Goal: Information Seeking & Learning: Learn about a topic

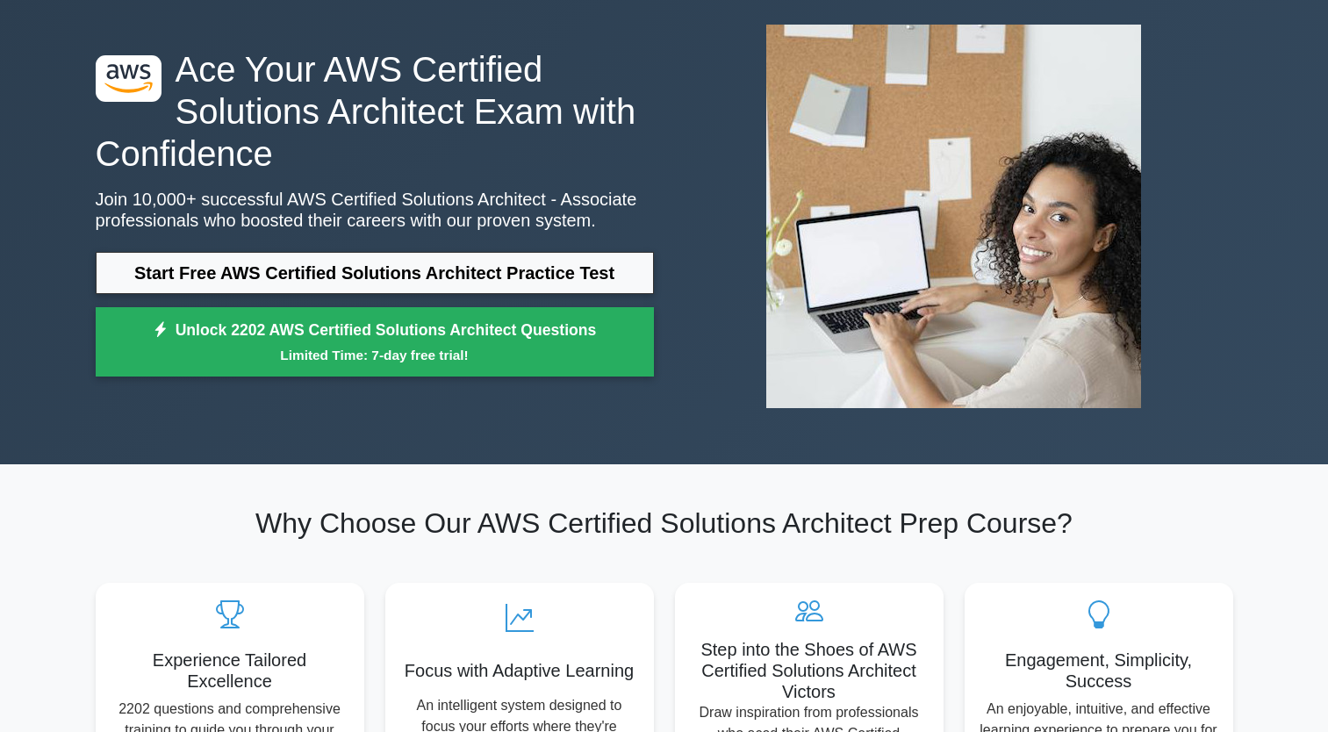
click at [468, 281] on link "Start Free AWS Certified Solutions Architect Practice Test" at bounding box center [375, 273] width 558 height 42
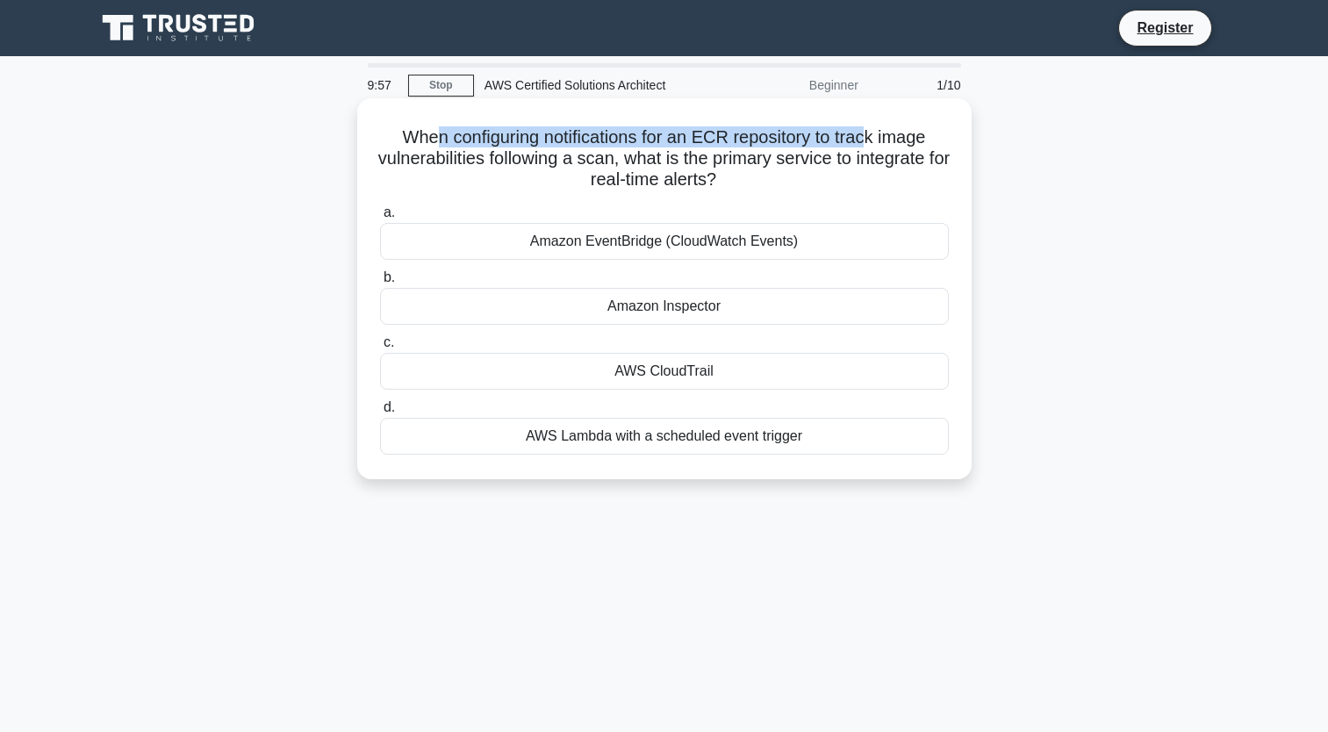
drag, startPoint x: 429, startPoint y: 140, endPoint x: 874, endPoint y: 144, distance: 445.1
click at [874, 144] on h5 "When configuring notifications for an ECR repository to track image vulnerabili…" at bounding box center [664, 158] width 572 height 65
drag, startPoint x: 874, startPoint y: 144, endPoint x: 792, endPoint y: 179, distance: 89.7
click at [792, 179] on h5 "When configuring notifications for an ECR repository to track image vulnerabili…" at bounding box center [664, 158] width 572 height 65
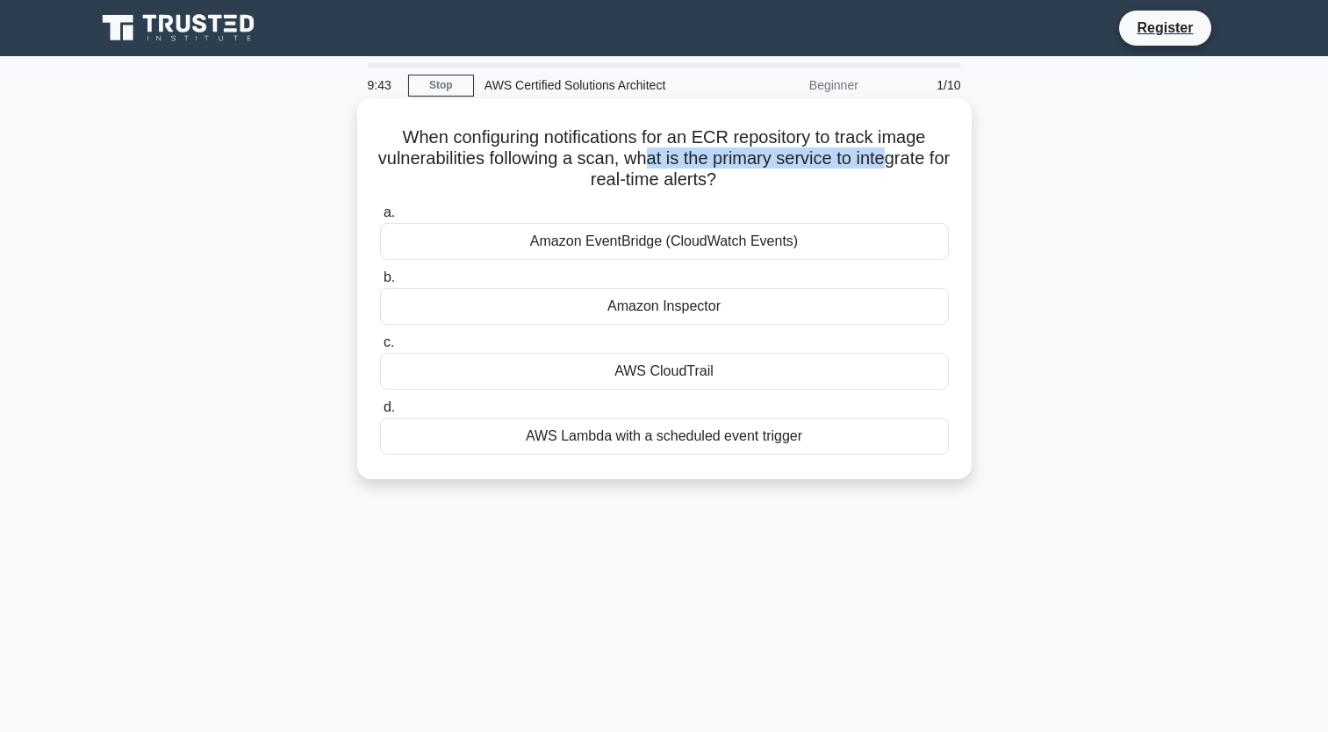
drag, startPoint x: 690, startPoint y: 169, endPoint x: 906, endPoint y: 168, distance: 216.0
click at [906, 168] on h5 "When configuring notifications for an ECR repository to track image vulnerabili…" at bounding box center [664, 158] width 572 height 65
drag, startPoint x: 906, startPoint y: 168, endPoint x: 860, endPoint y: 204, distance: 58.1
click at [860, 204] on label "a. Amazon EventBridge (CloudWatch Events)" at bounding box center [664, 231] width 569 height 58
click at [380, 207] on input "a. Amazon EventBridge (CloudWatch Events)" at bounding box center [380, 212] width 0 height 11
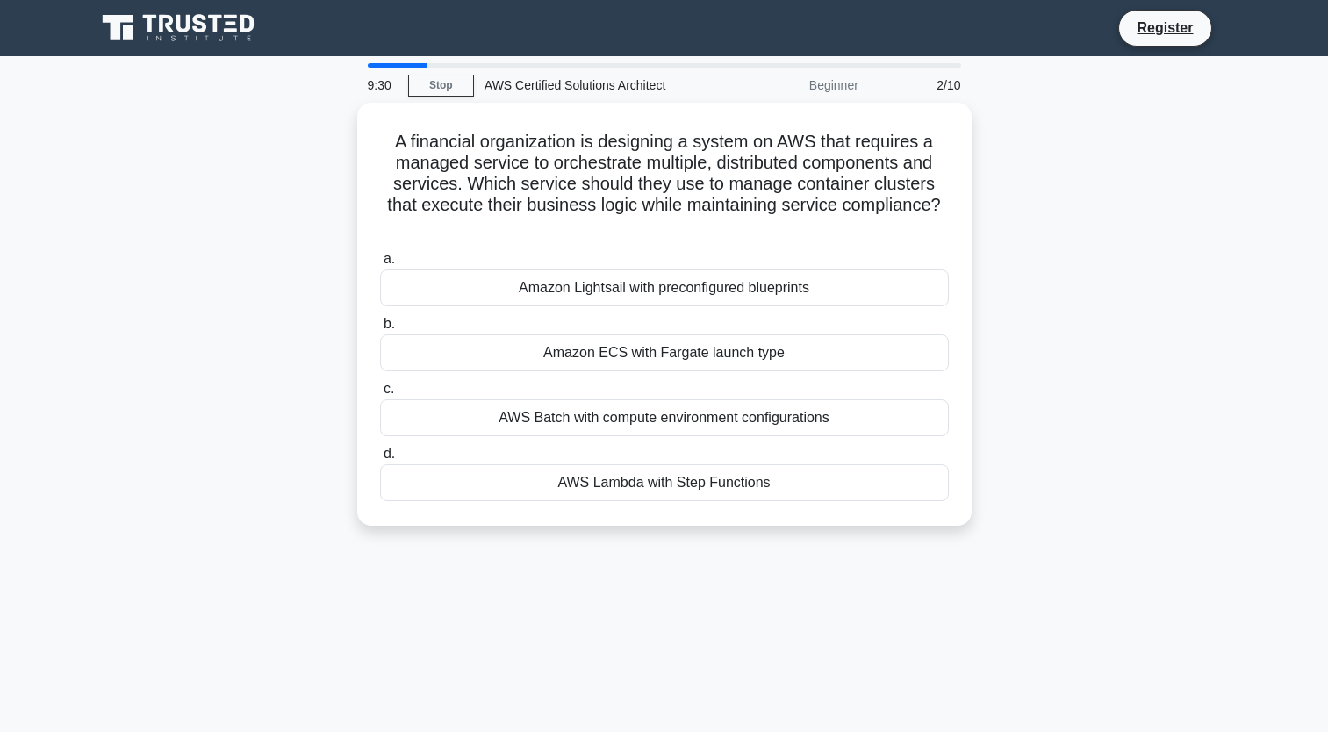
click at [385, 64] on div at bounding box center [398, 65] width 60 height 4
click at [360, 60] on main "9:29 Stop AWS Certified Solutions Architect Beginner 2/10 A financial organizat…" at bounding box center [664, 502] width 1328 height 892
drag, startPoint x: 520, startPoint y: 85, endPoint x: 731, endPoint y: 84, distance: 211.6
click at [731, 84] on div "9:28 Stop AWS Certified Solutions Architect Beginner 2/10" at bounding box center [664, 85] width 615 height 35
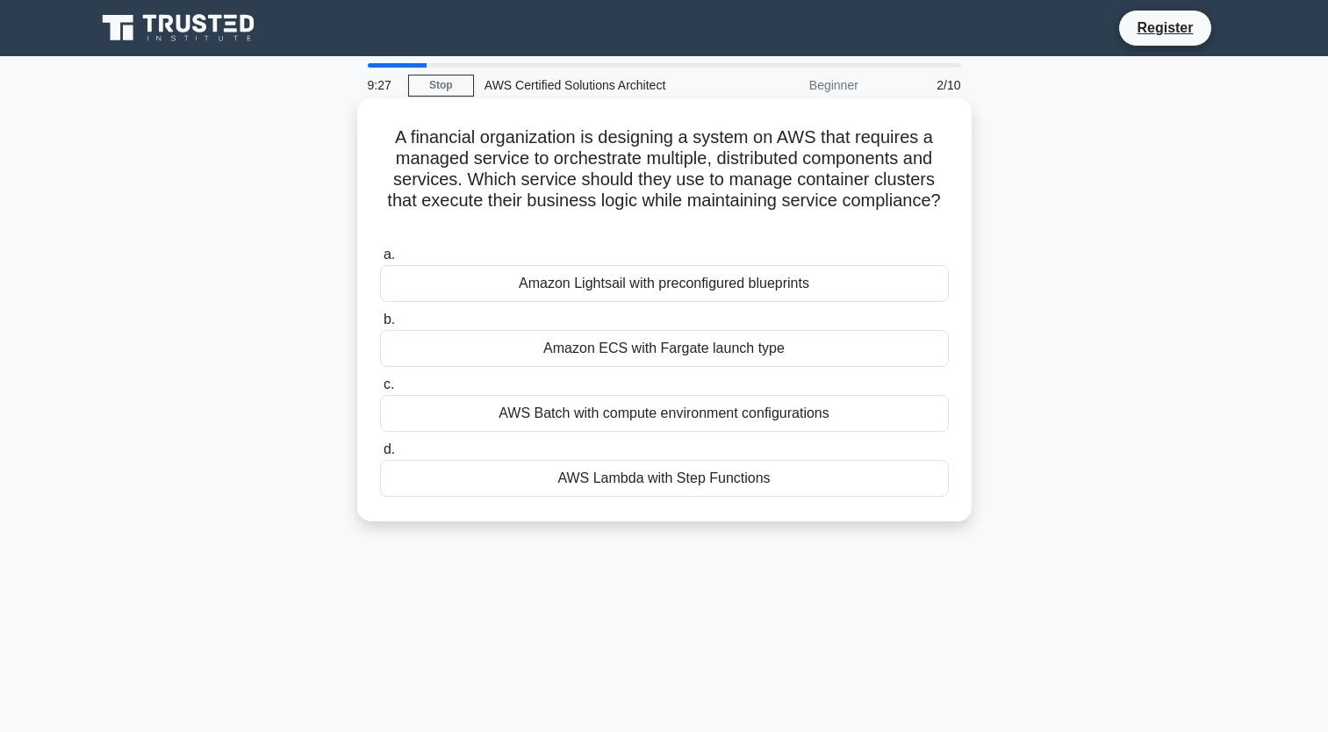
drag, startPoint x: 731, startPoint y: 84, endPoint x: 708, endPoint y: 155, distance: 73.9
click at [715, 153] on h5 "A financial organization is designing a system on AWS that requires a managed s…" at bounding box center [664, 179] width 572 height 107
drag, startPoint x: 521, startPoint y: 144, endPoint x: 885, endPoint y: 220, distance: 372.3
click at [885, 220] on h5 "A financial organization is designing a system on AWS that requires a managed s…" at bounding box center [664, 179] width 572 height 107
click at [731, 203] on h5 "A financial organization is designing a system on AWS that requires a managed s…" at bounding box center [664, 179] width 572 height 107
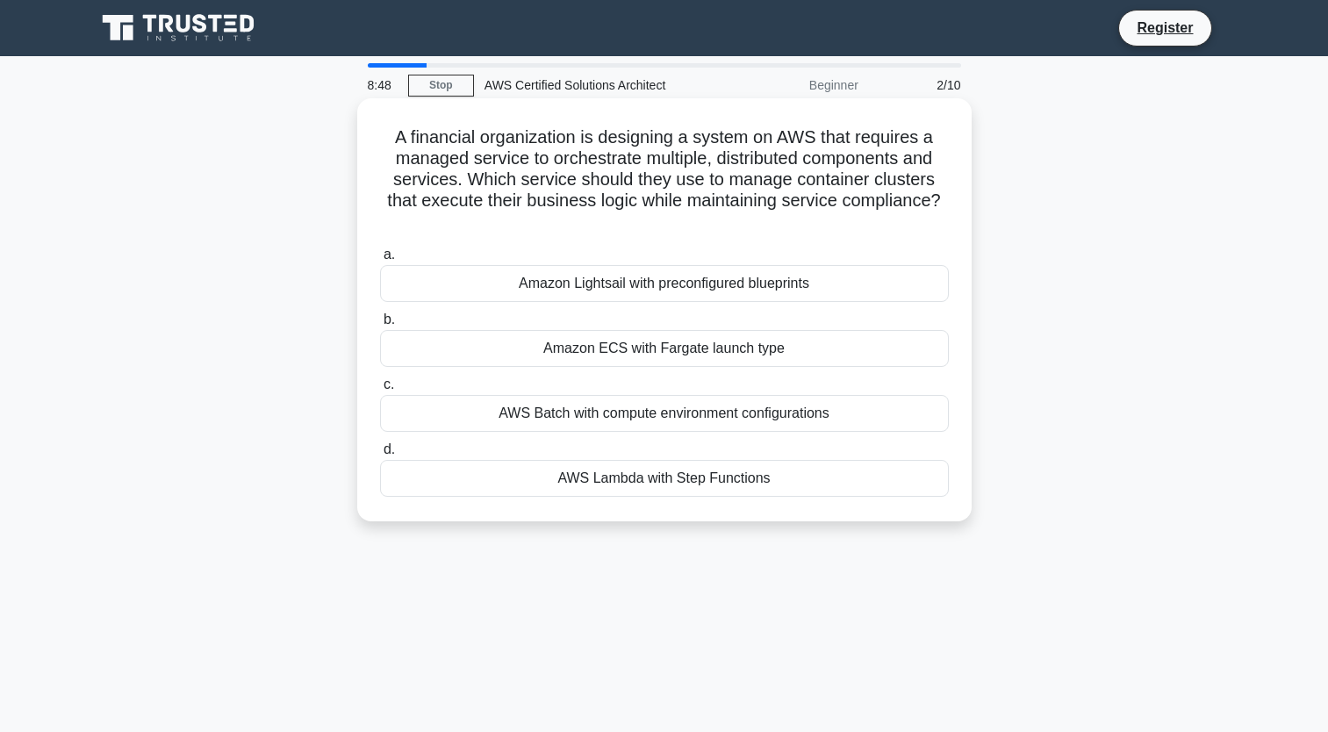
click at [602, 348] on div "Amazon ECS with Fargate launch type" at bounding box center [664, 348] width 569 height 37
click at [380, 326] on input "b. Amazon ECS with Fargate launch type" at bounding box center [380, 319] width 0 height 11
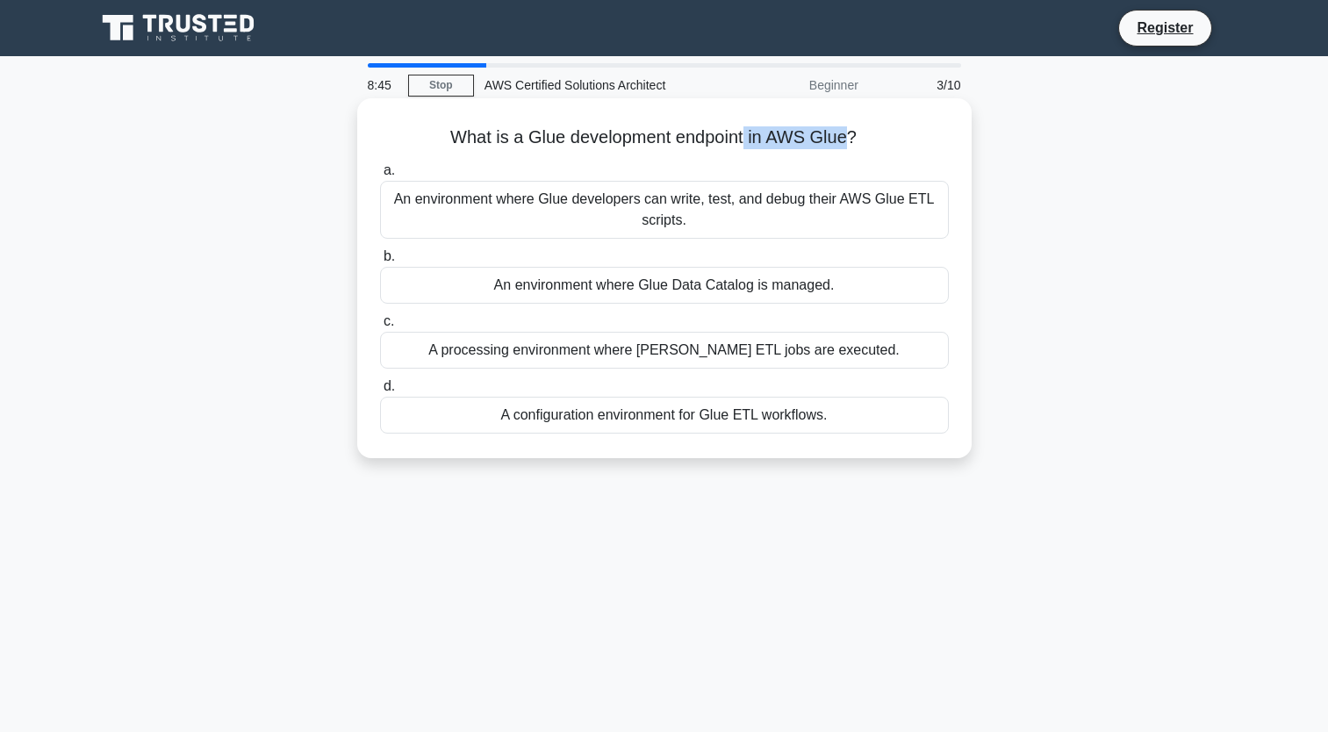
drag, startPoint x: 747, startPoint y: 137, endPoint x: 852, endPoint y: 148, distance: 105.1
click at [852, 148] on h5 "What is a Glue development endpoint in AWS Glue? .spinner_0XTQ{transform-origin…" at bounding box center [664, 137] width 572 height 23
click at [615, 424] on div "A configuration environment for Glue ETL workflows." at bounding box center [664, 415] width 569 height 37
click at [380, 392] on input "d. A configuration environment for Glue ETL workflows." at bounding box center [380, 386] width 0 height 11
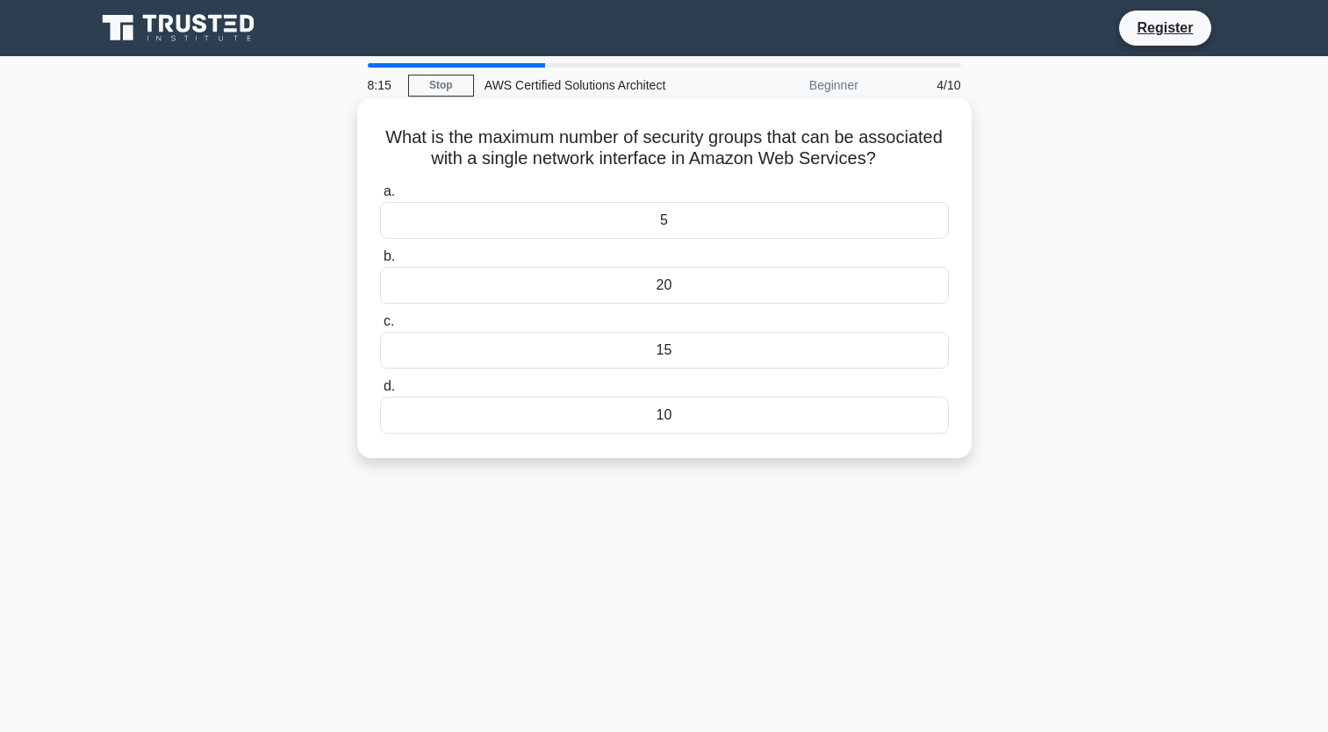
drag, startPoint x: 676, startPoint y: 289, endPoint x: 686, endPoint y: 292, distance: 10.3
click at [686, 292] on div "20" at bounding box center [664, 285] width 569 height 37
click at [380, 263] on input "b. 20" at bounding box center [380, 256] width 0 height 11
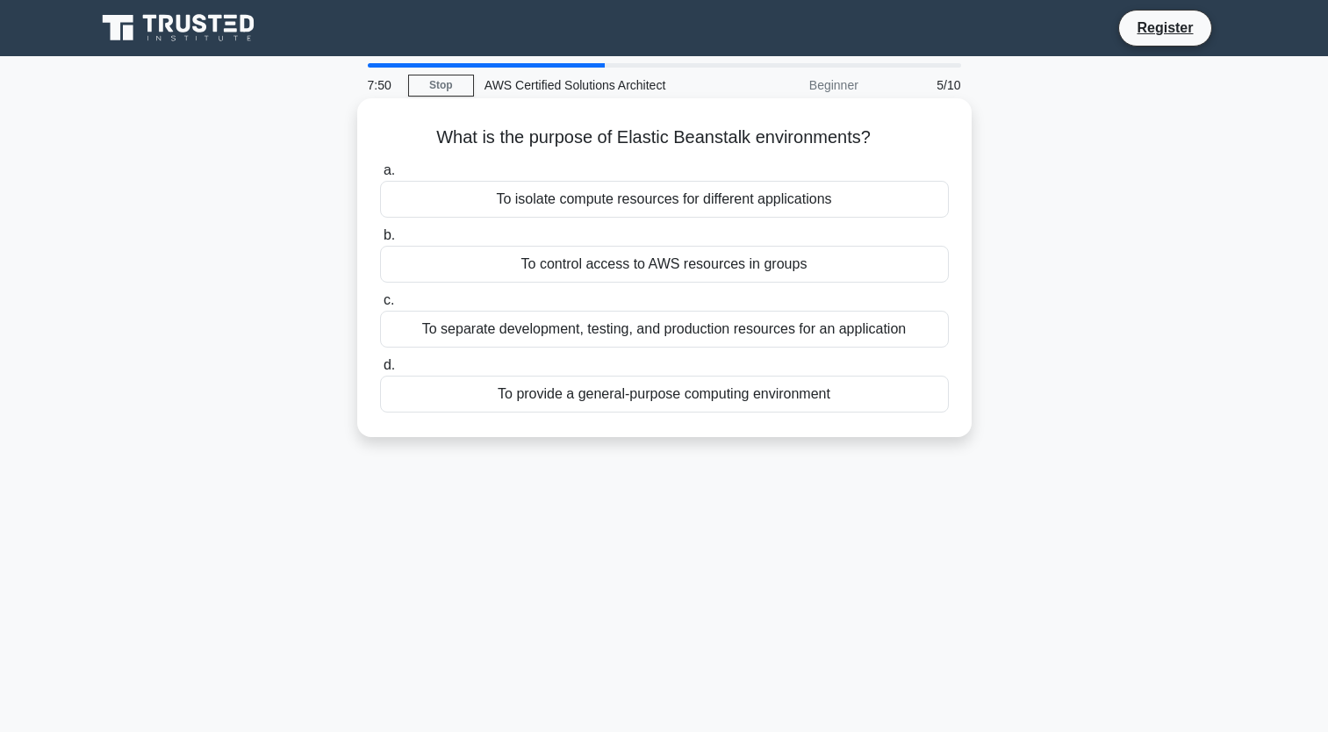
click at [629, 340] on div "To separate development, testing, and production resources for an application" at bounding box center [664, 329] width 569 height 37
click at [380, 306] on input "c. To separate development, testing, and production resources for an application" at bounding box center [380, 300] width 0 height 11
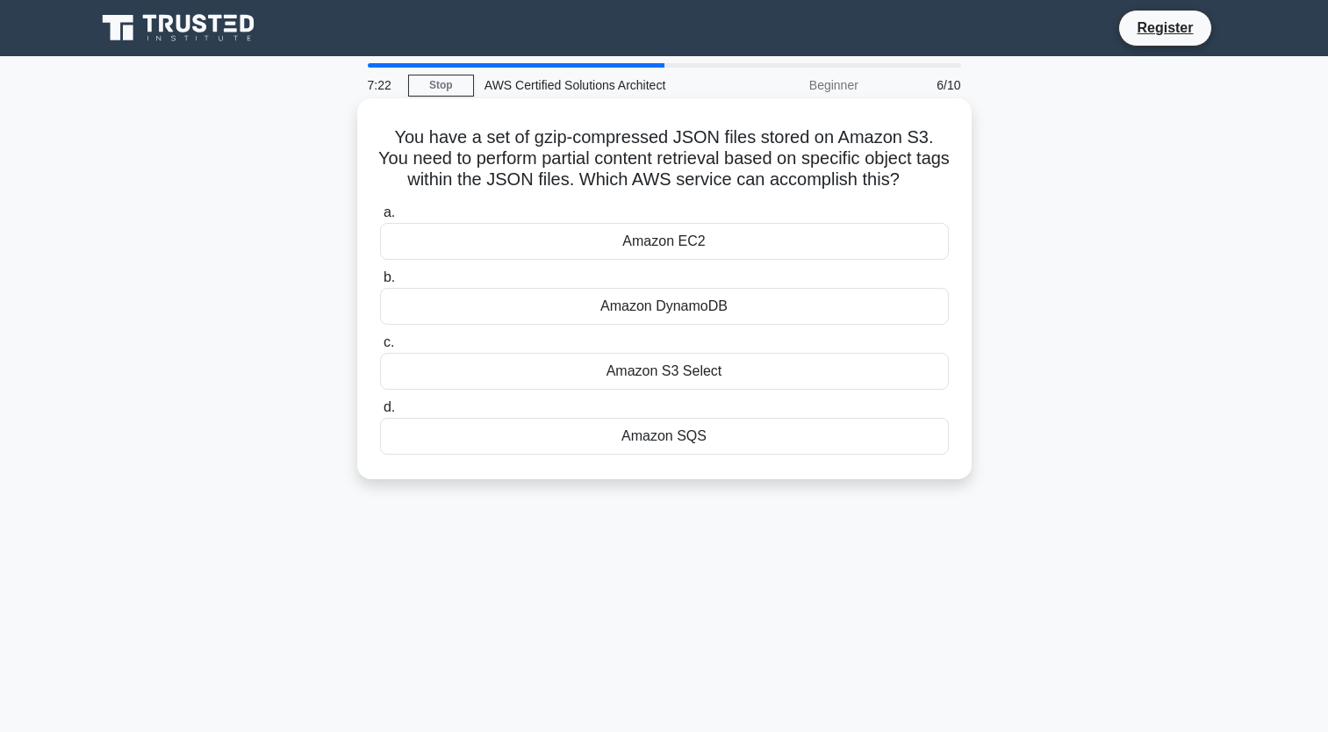
click at [663, 245] on div "Amazon EC2" at bounding box center [664, 241] width 569 height 37
click at [380, 219] on input "a. Amazon EC2" at bounding box center [380, 212] width 0 height 11
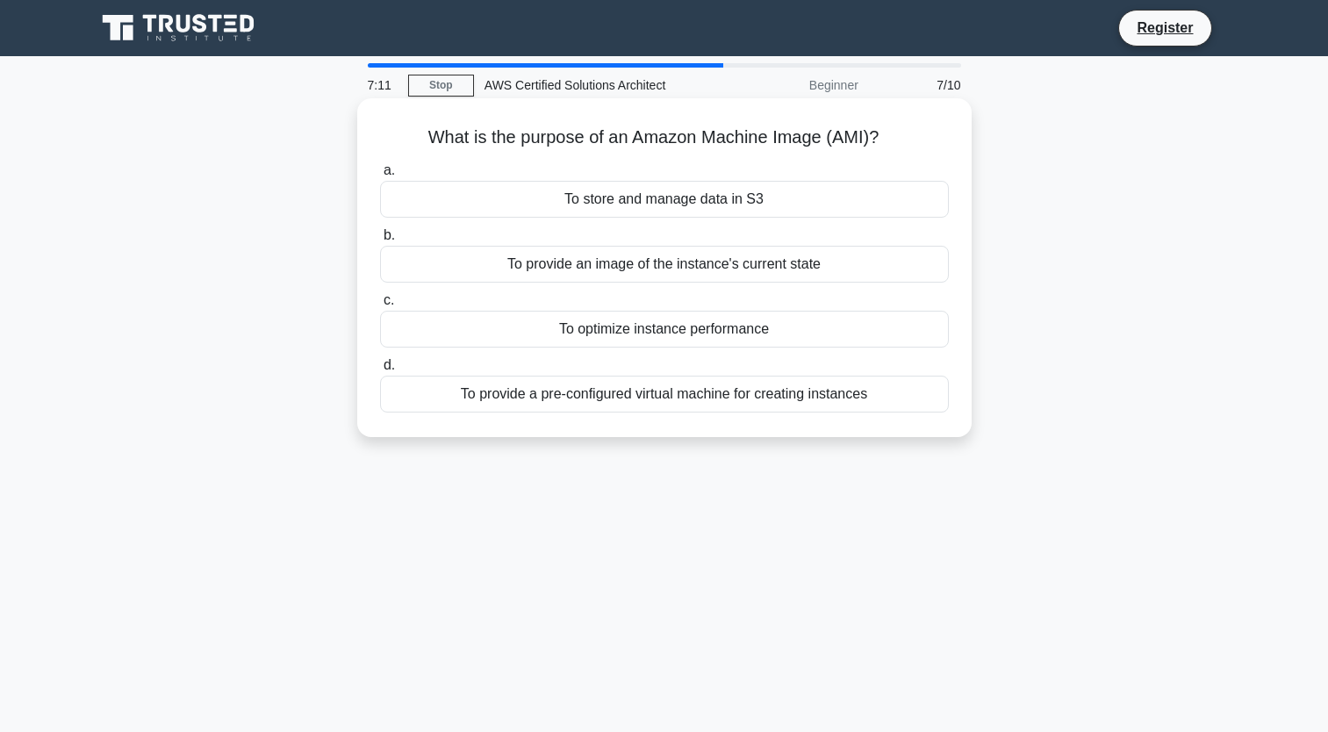
click at [651, 402] on div "To provide a pre-configured virtual machine for creating instances" at bounding box center [664, 394] width 569 height 37
click at [380, 371] on input "d. To provide a pre-configured virtual machine for creating instances" at bounding box center [380, 365] width 0 height 11
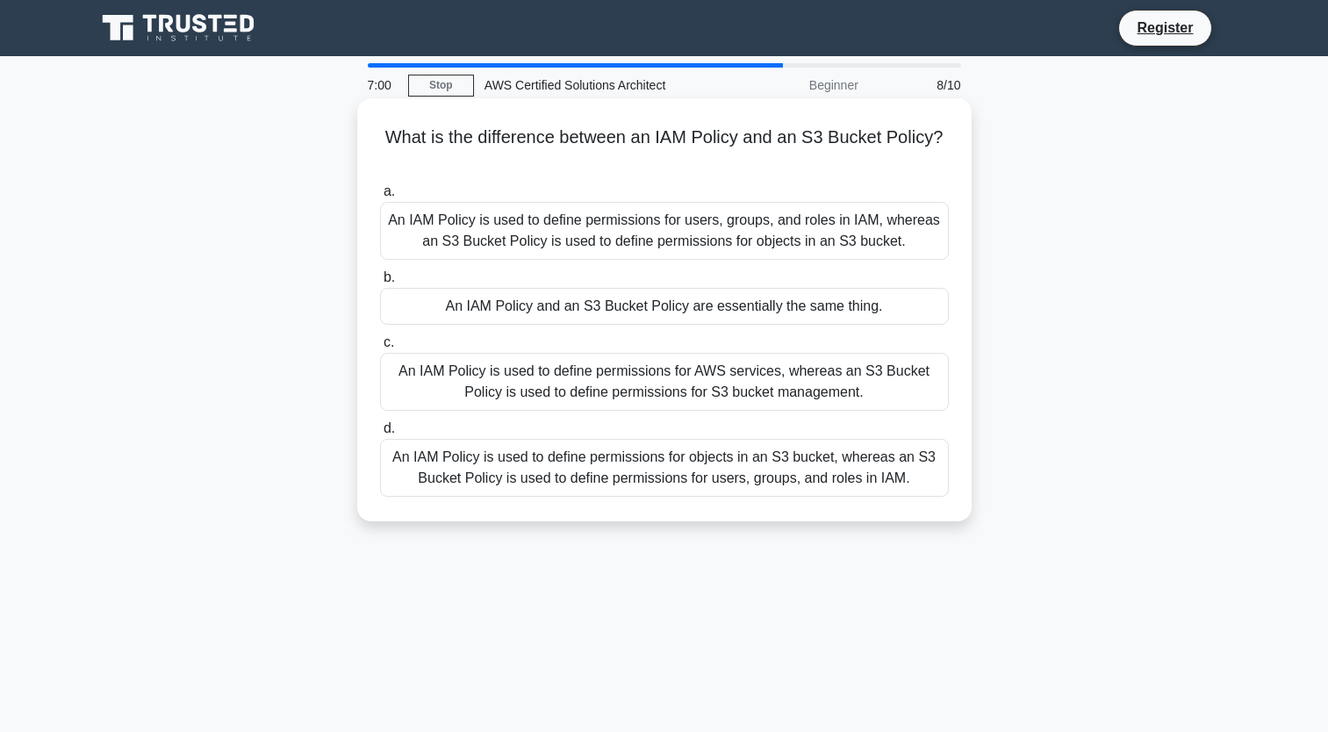
click at [595, 248] on div "An IAM Policy is used to define permissions for users, groups, and roles in IAM…" at bounding box center [664, 231] width 569 height 58
click at [380, 198] on input "a. An IAM Policy is used to define permissions for users, groups, and roles in …" at bounding box center [380, 191] width 0 height 11
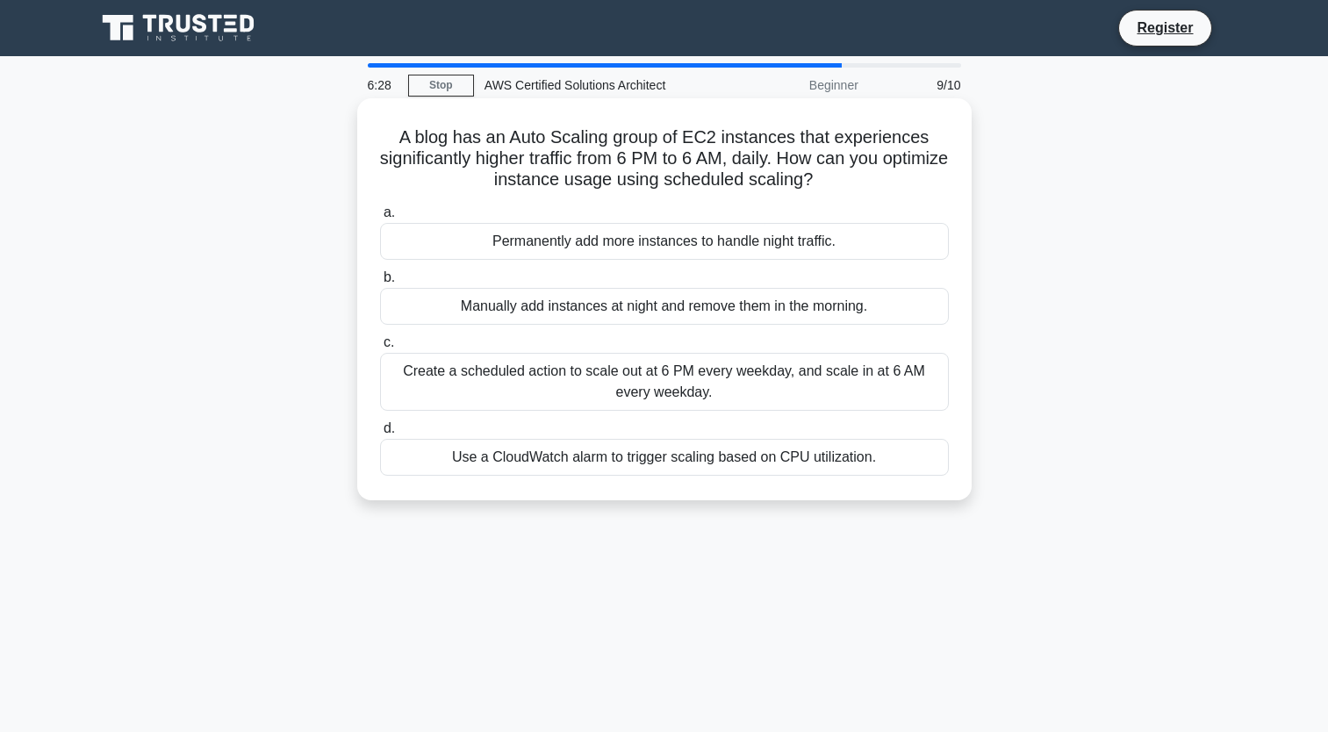
click at [733, 459] on div "Use a CloudWatch alarm to trigger scaling based on CPU utilization." at bounding box center [664, 457] width 569 height 37
click at [380, 435] on input "d. Use a CloudWatch alarm to trigger scaling based on CPU utilization." at bounding box center [380, 428] width 0 height 11
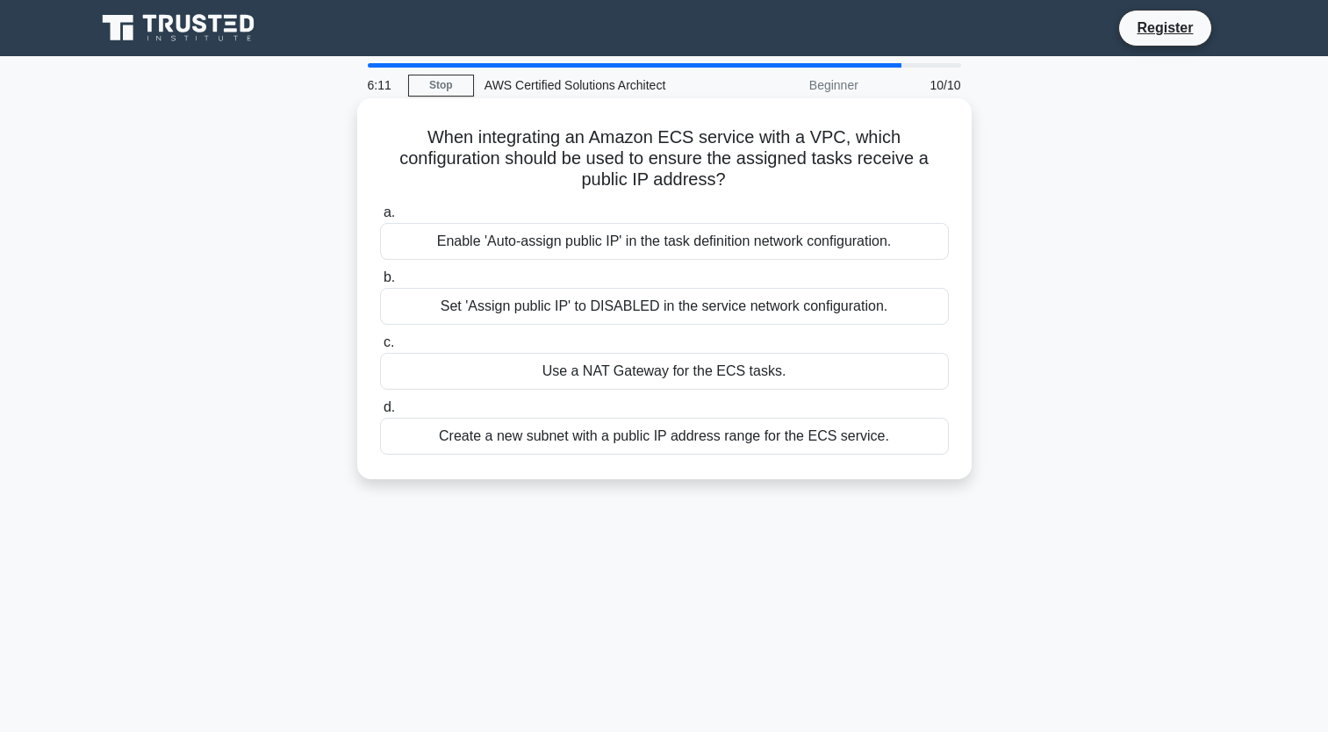
click at [616, 437] on div "Create a new subnet with a public IP address range for the ECS service." at bounding box center [664, 436] width 569 height 37
click at [380, 414] on input "d. Create a new subnet with a public IP address range for the ECS service." at bounding box center [380, 407] width 0 height 11
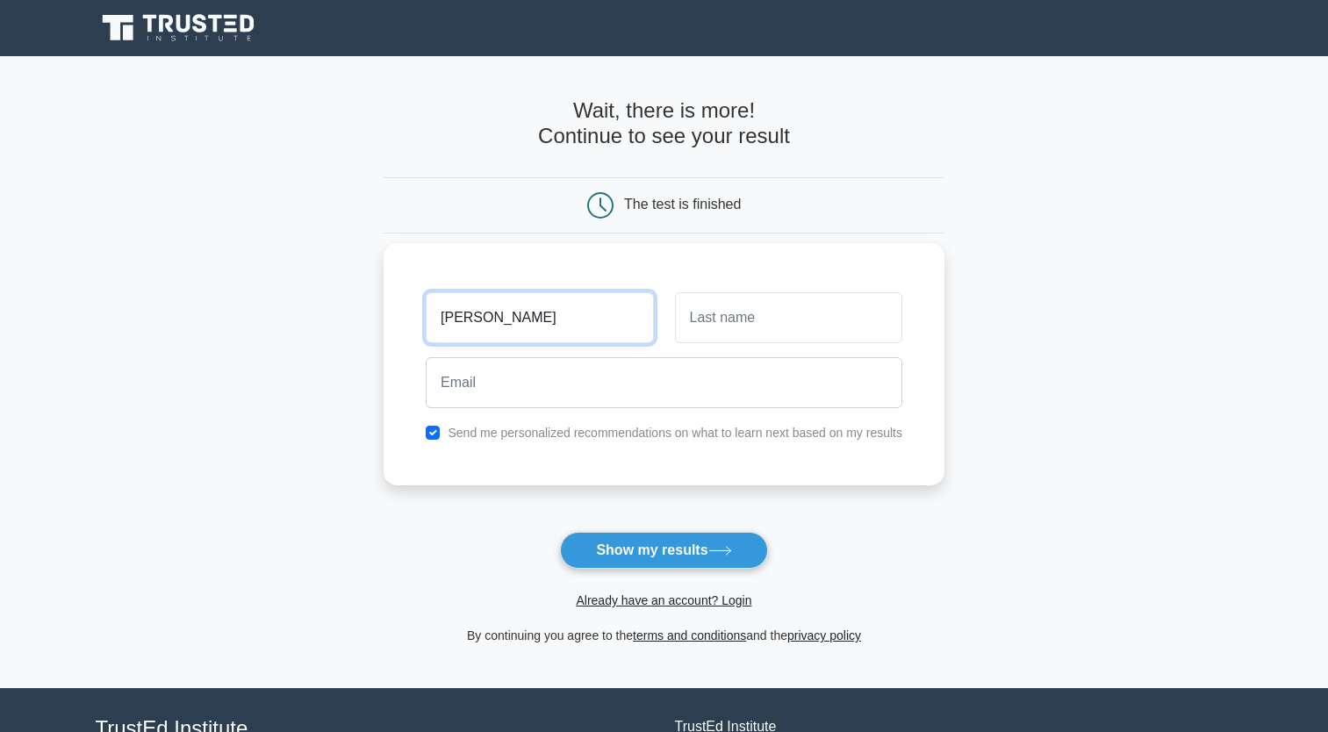
click at [574, 322] on input "[PERSON_NAME]" at bounding box center [539, 317] width 227 height 51
type input "j"
type input "p"
type input "cece"
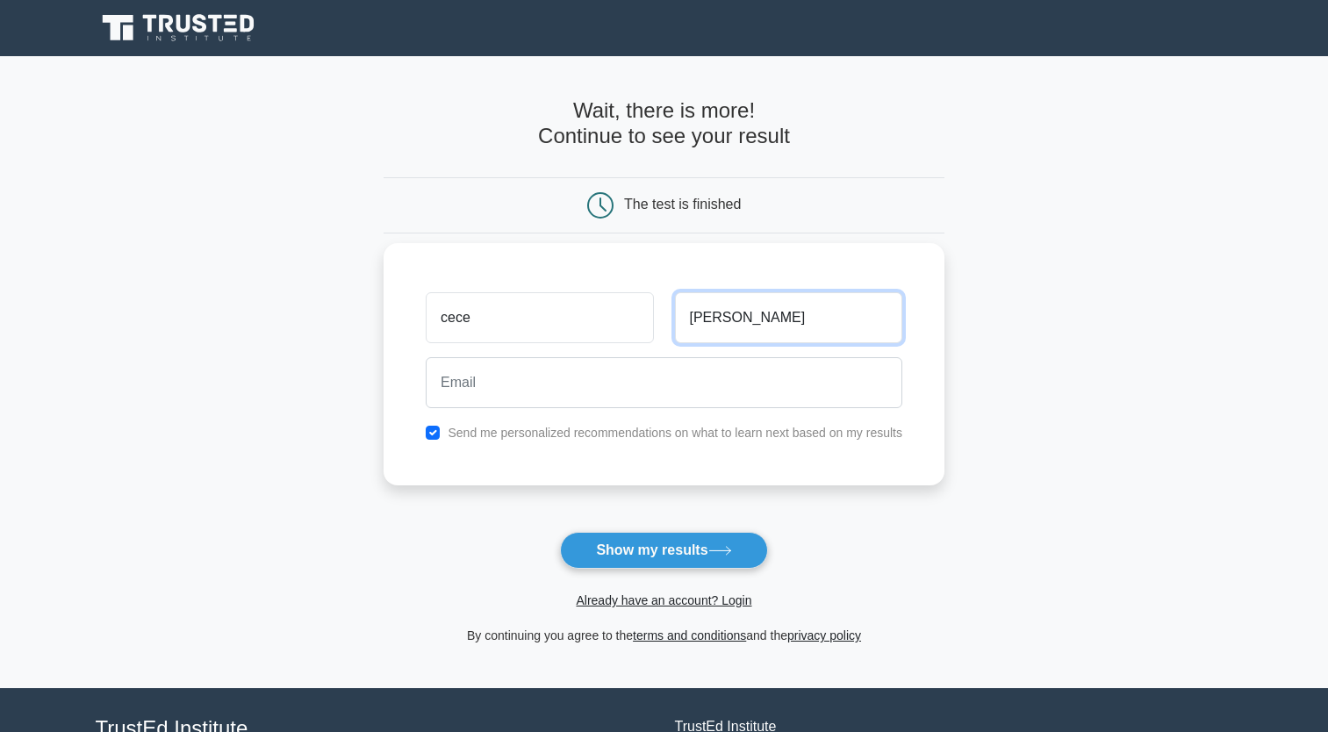
type input "Zhang"
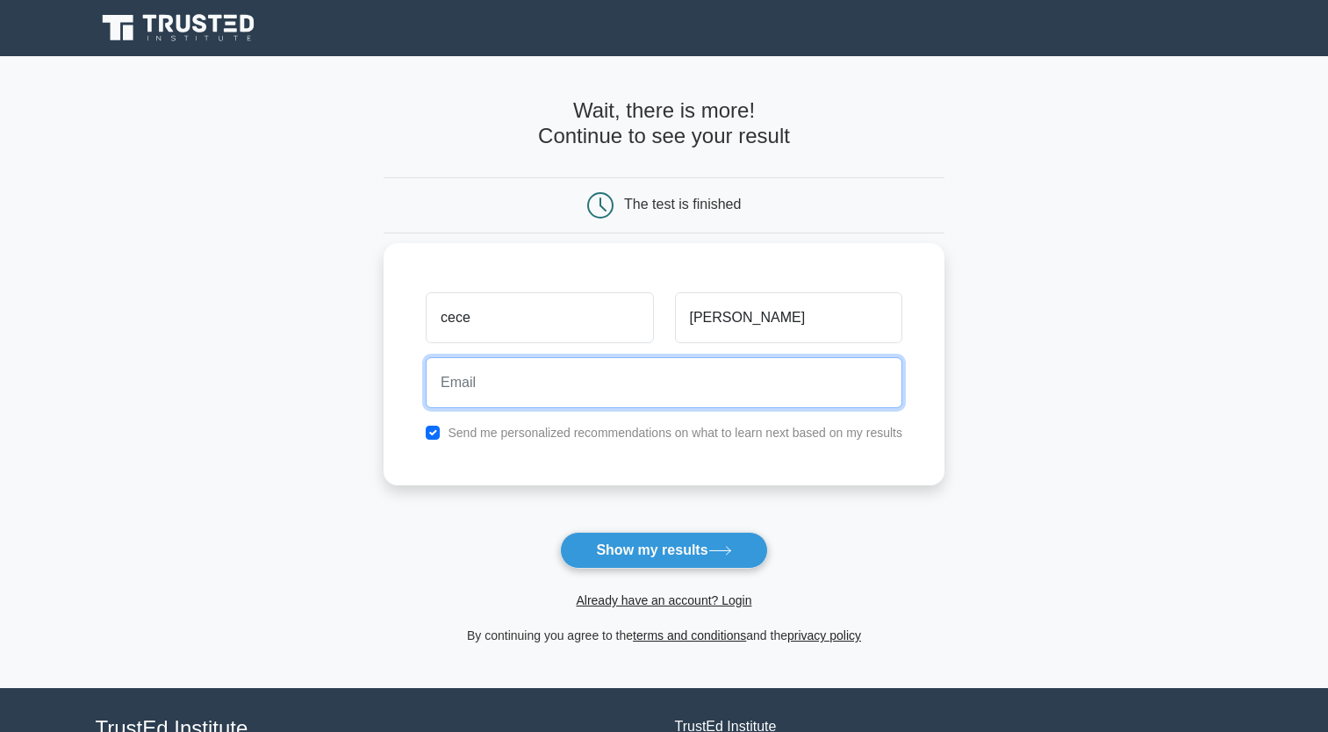
click at [556, 398] on input "email" at bounding box center [664, 382] width 477 height 51
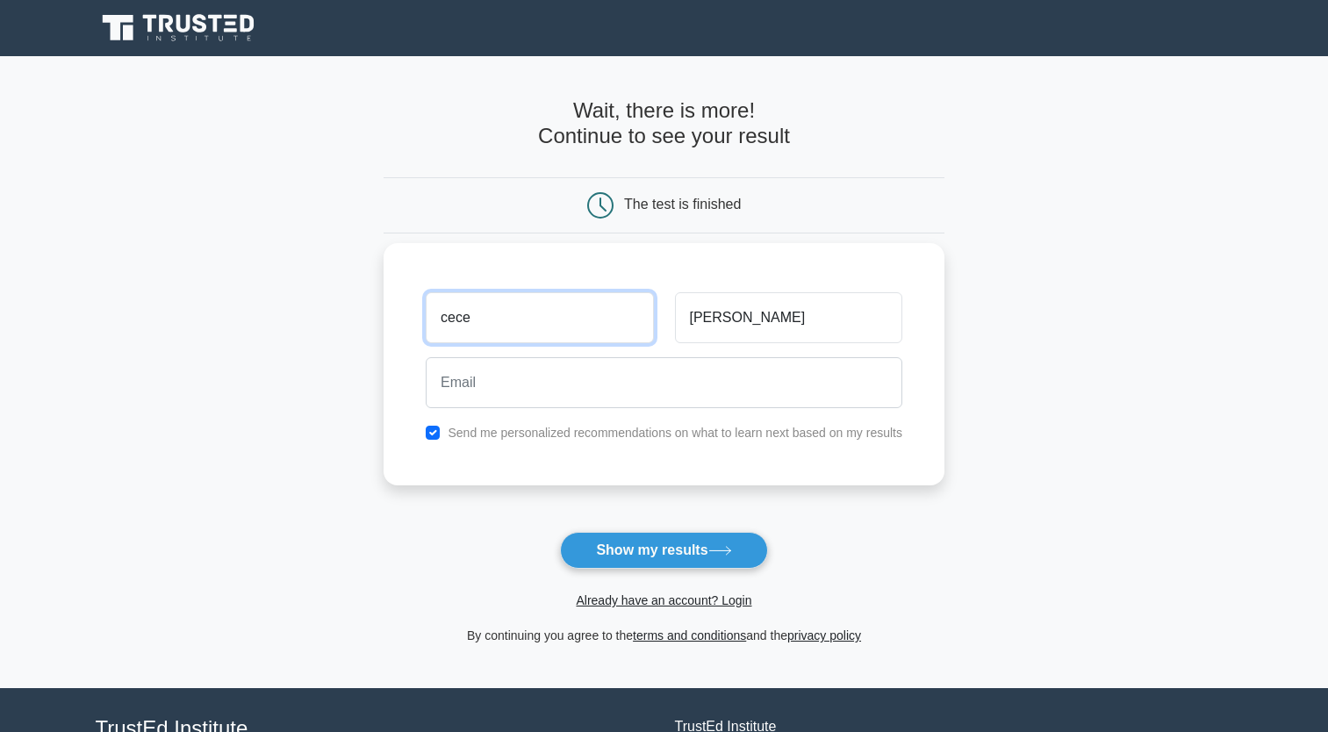
click at [543, 324] on input "cece" at bounding box center [539, 317] width 227 height 51
drag, startPoint x: 558, startPoint y: 320, endPoint x: 323, endPoint y: 304, distance: 235.9
click at [323, 304] on main "Wait, there is more! Continue to see your result The test is finished cece Zhang" at bounding box center [664, 372] width 1328 height 632
type input "[PERSON_NAME]"
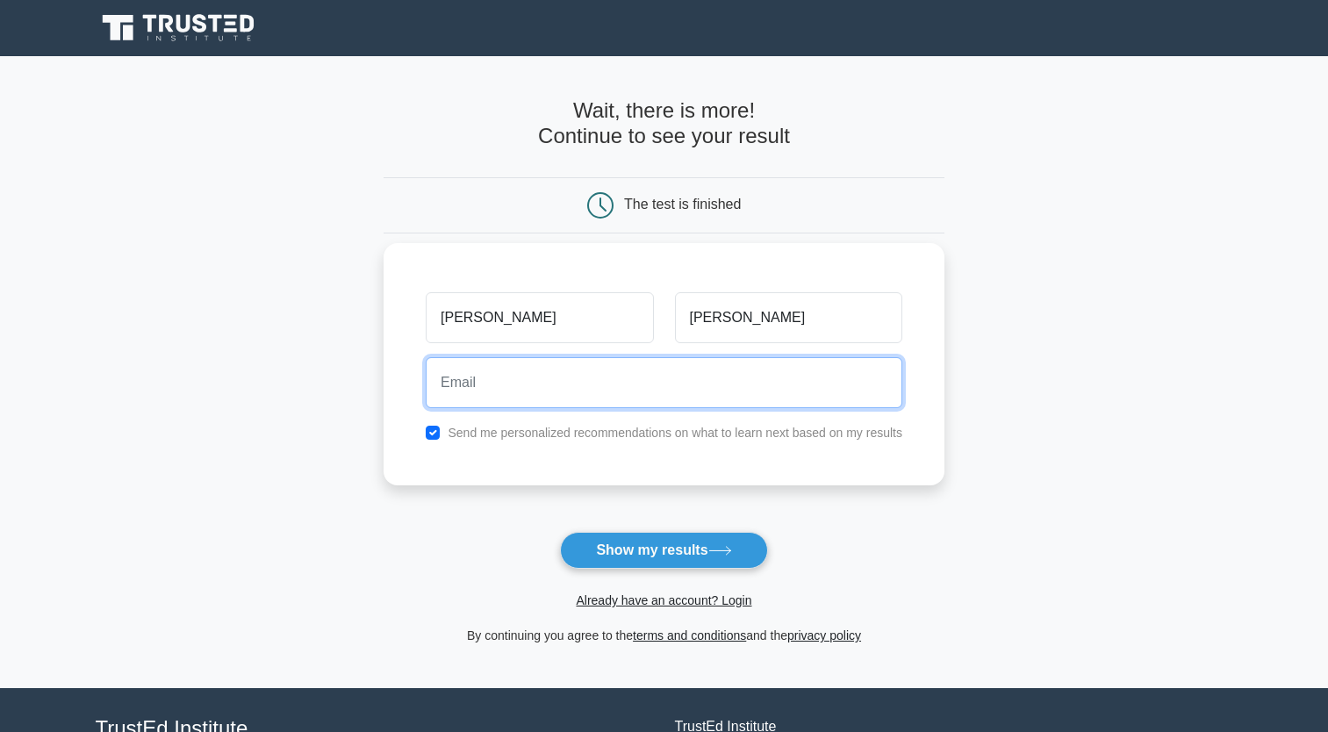
click at [490, 387] on input "email" at bounding box center [664, 382] width 477 height 51
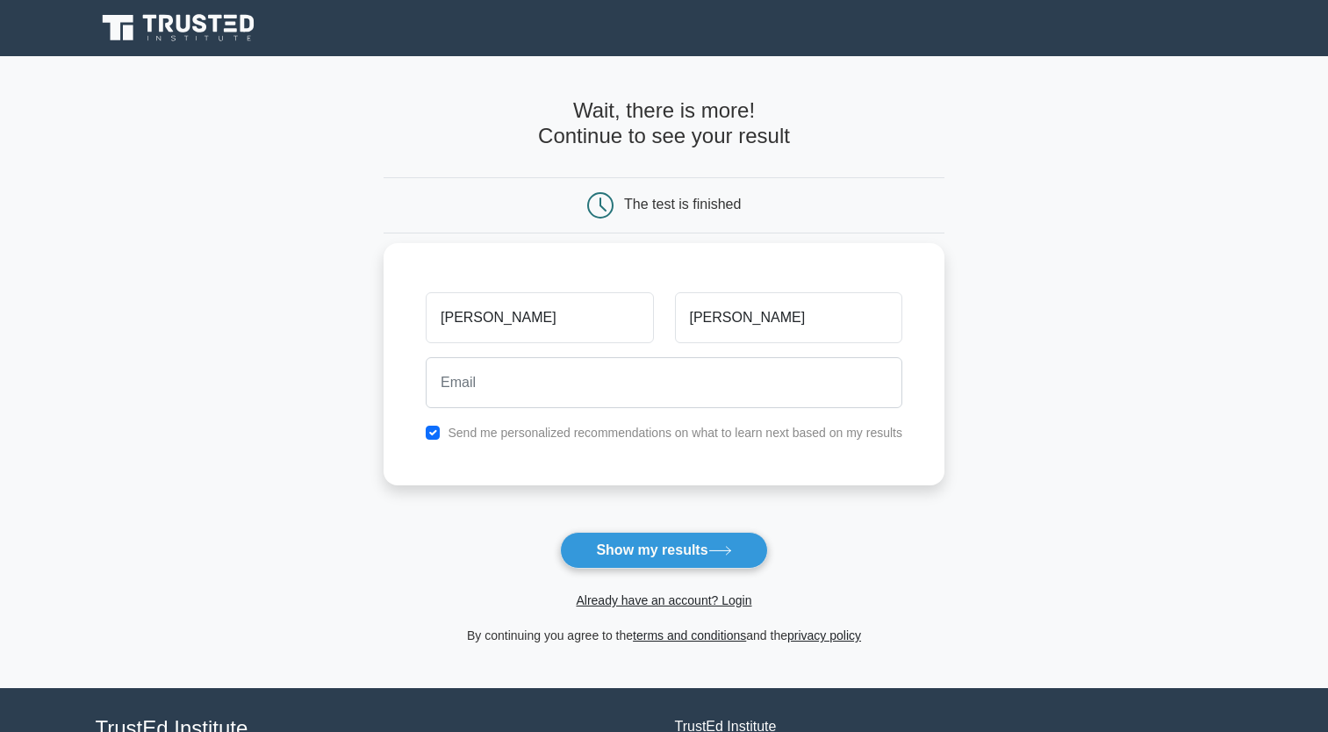
click at [406, 373] on div "Jane Zhang Send me personalized recommendations on what to learn next based on …" at bounding box center [664, 364] width 561 height 242
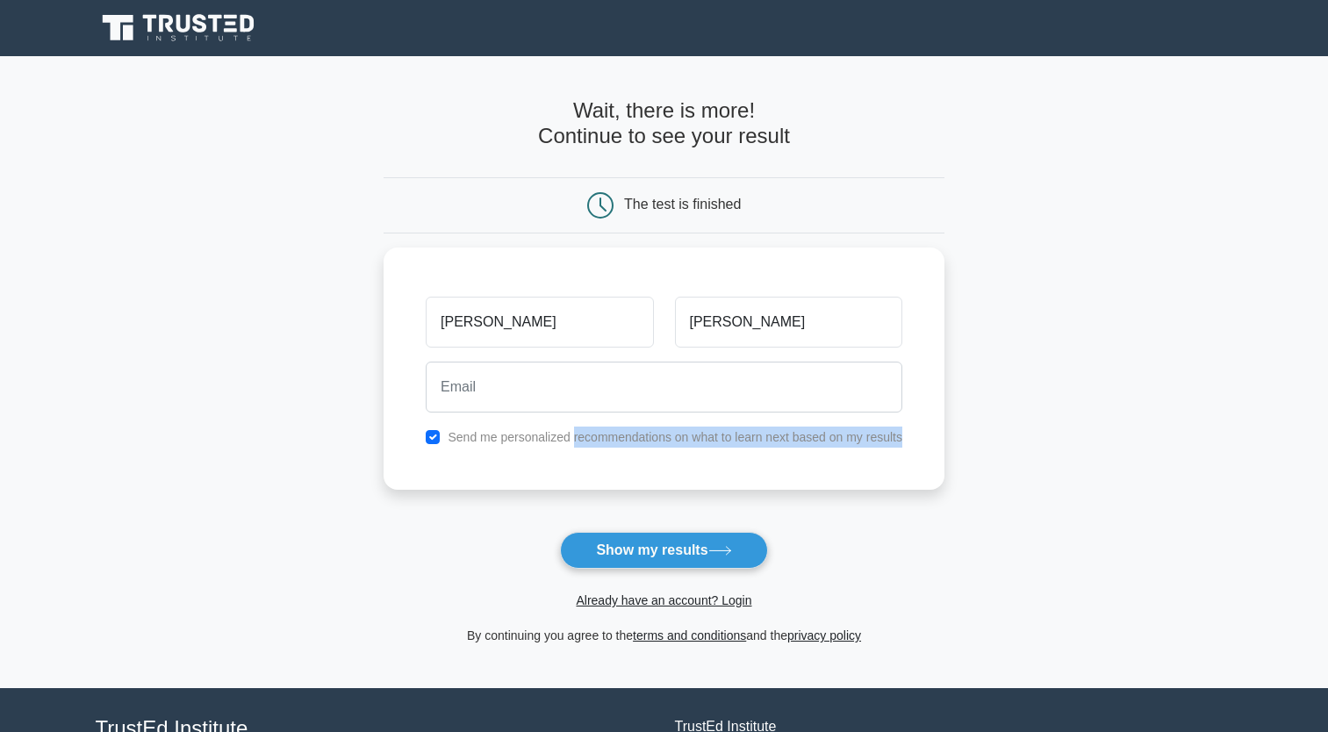
drag, startPoint x: 571, startPoint y: 428, endPoint x: 943, endPoint y: 429, distance: 372.2
click at [943, 429] on main "Wait, there is more! Continue to see your result The test is finished Jane Zhang" at bounding box center [664, 372] width 1328 height 632
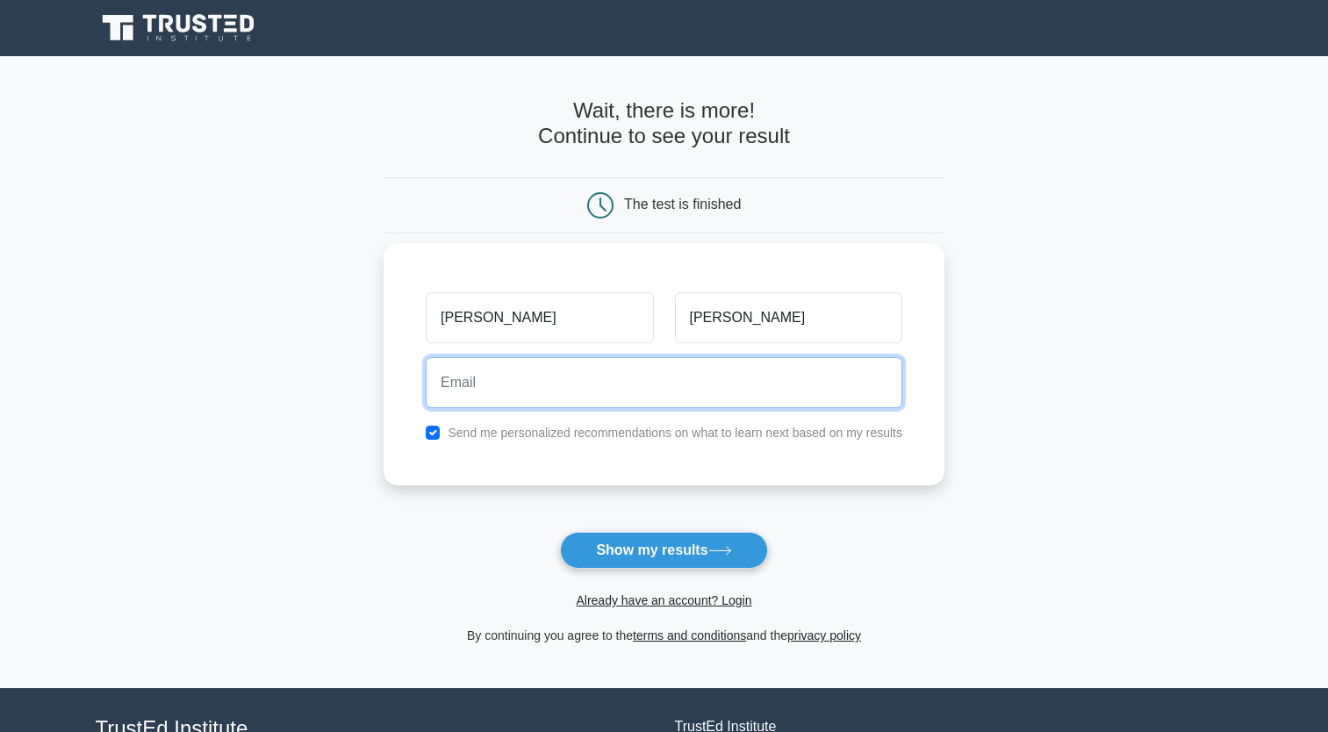
click at [571, 386] on input "email" at bounding box center [664, 382] width 477 height 51
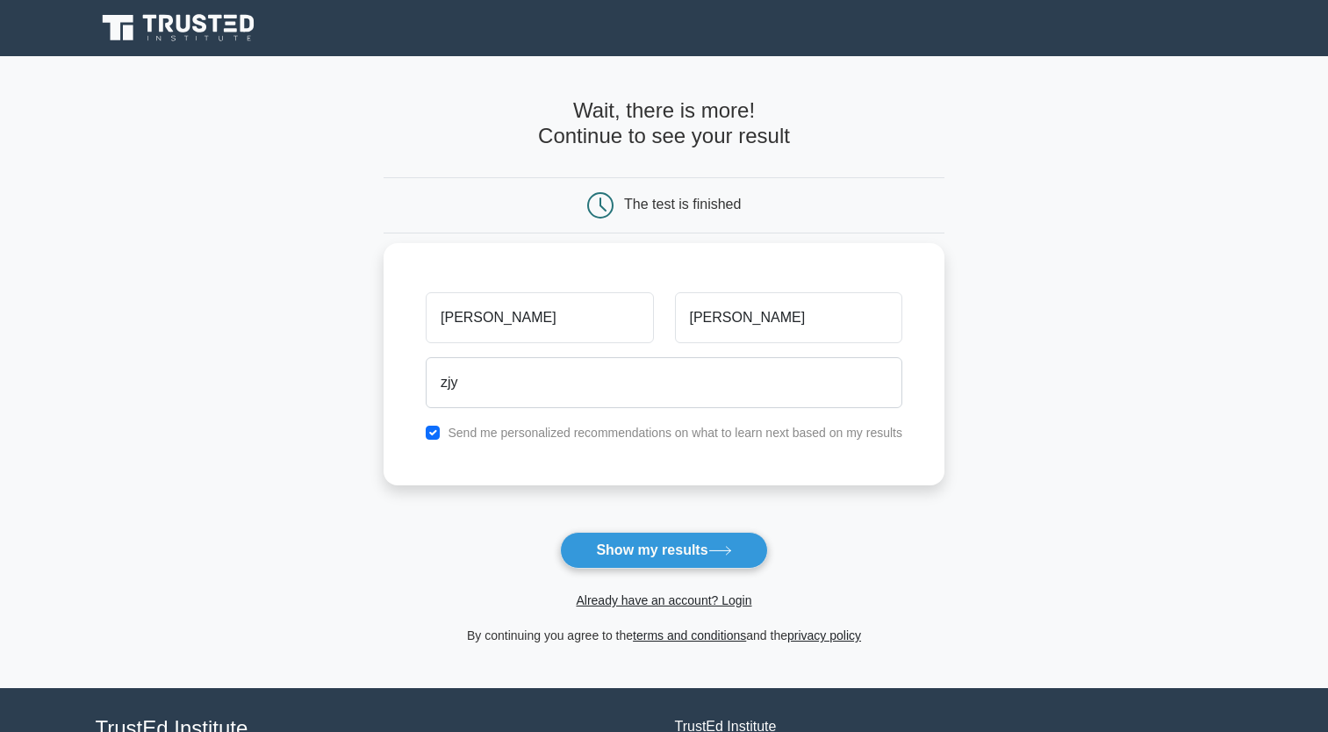
click at [917, 385] on div "Jane Zhang zjy Send me personalized recommendations on what to learn next based…" at bounding box center [664, 364] width 561 height 242
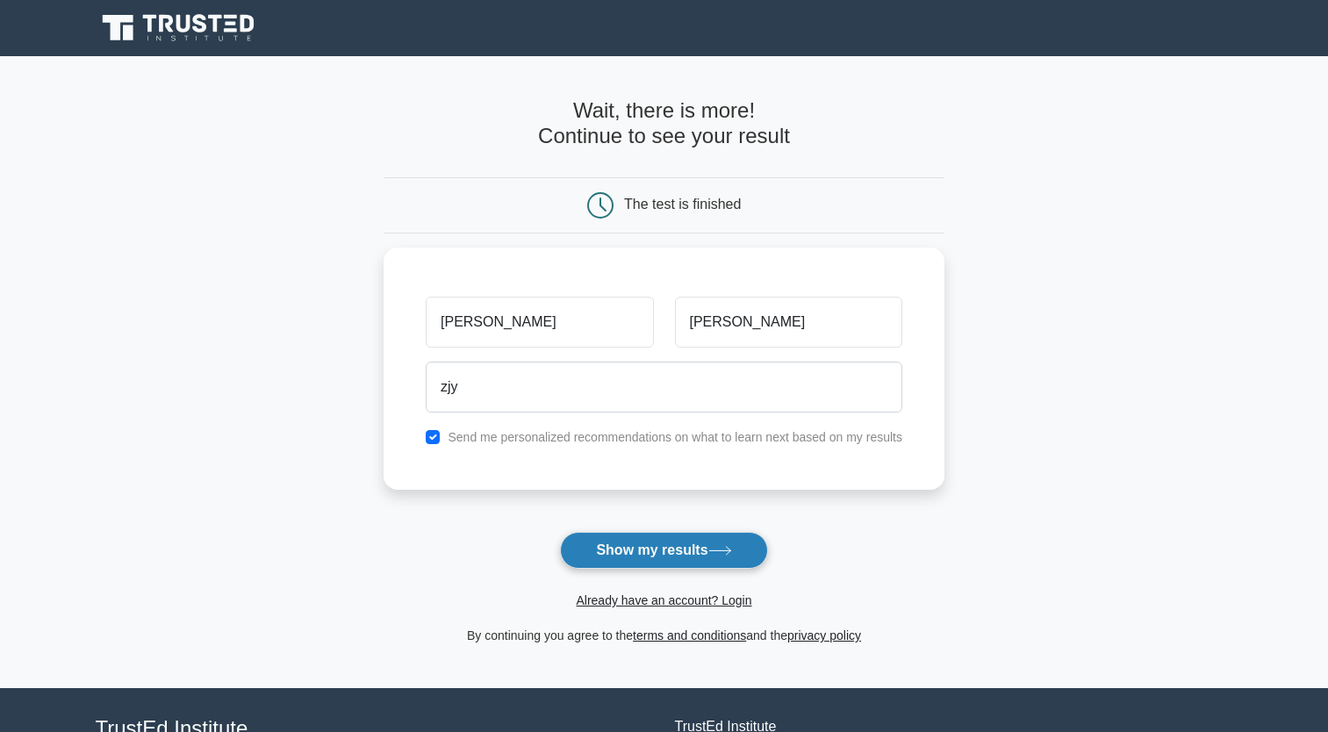
click at [661, 552] on button "Show my results" at bounding box center [663, 550] width 207 height 37
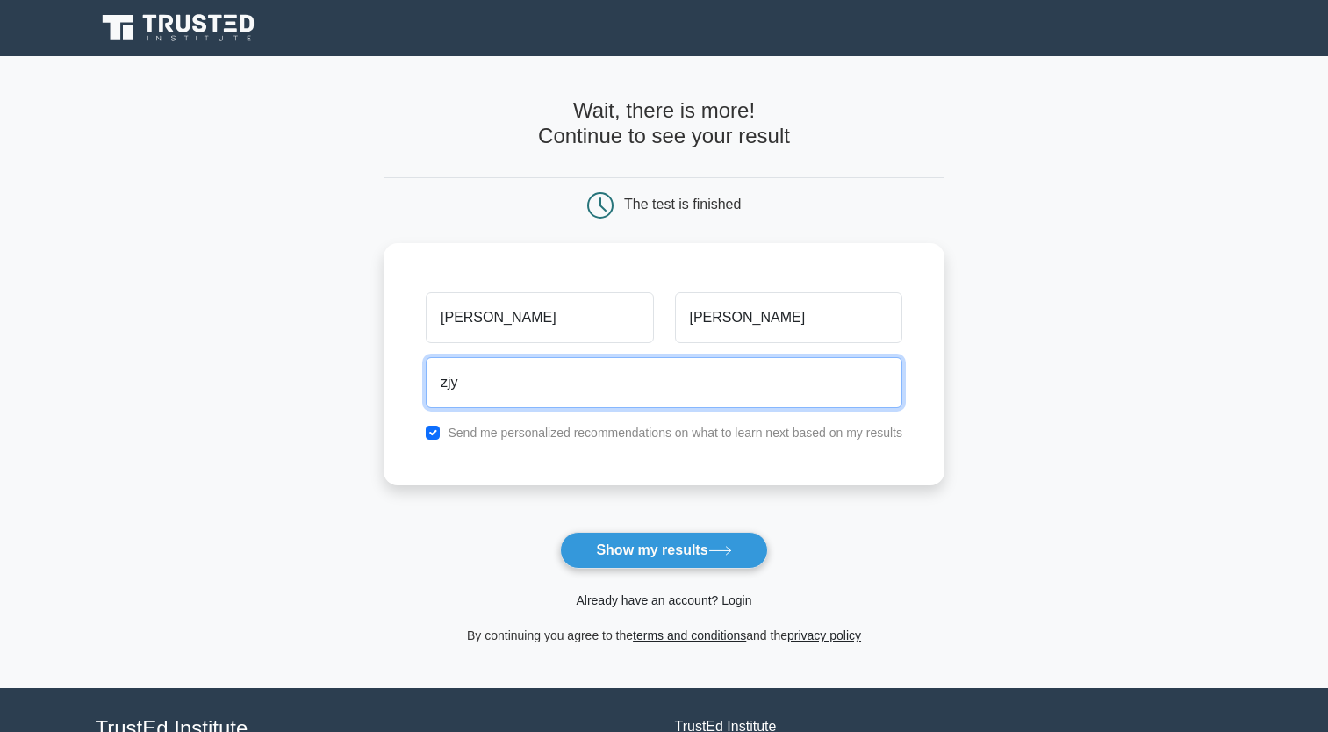
click at [572, 388] on input "zjy" at bounding box center [664, 382] width 477 height 51
click at [560, 386] on input "zjy" at bounding box center [664, 382] width 477 height 51
type input "zjy.jane@gmail.com"
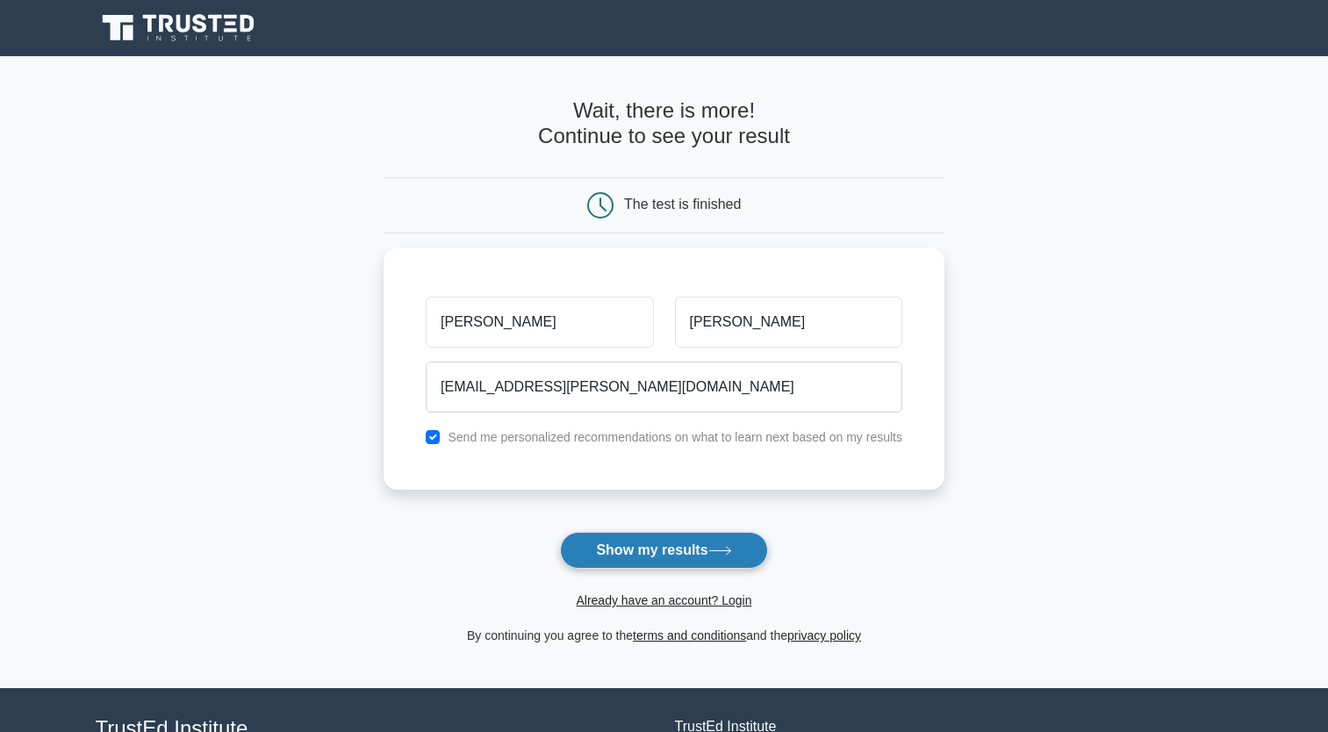
click at [629, 538] on button "Show my results" at bounding box center [663, 550] width 207 height 37
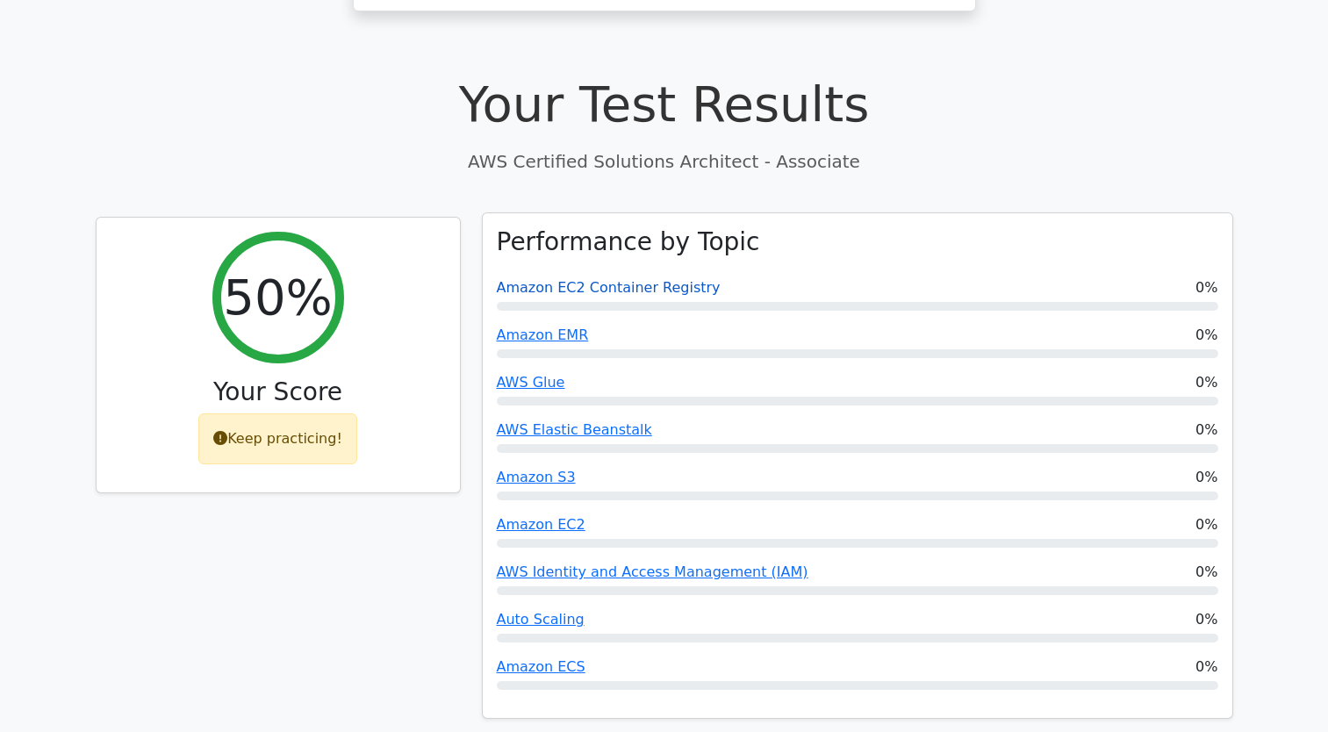
scroll to position [527, 0]
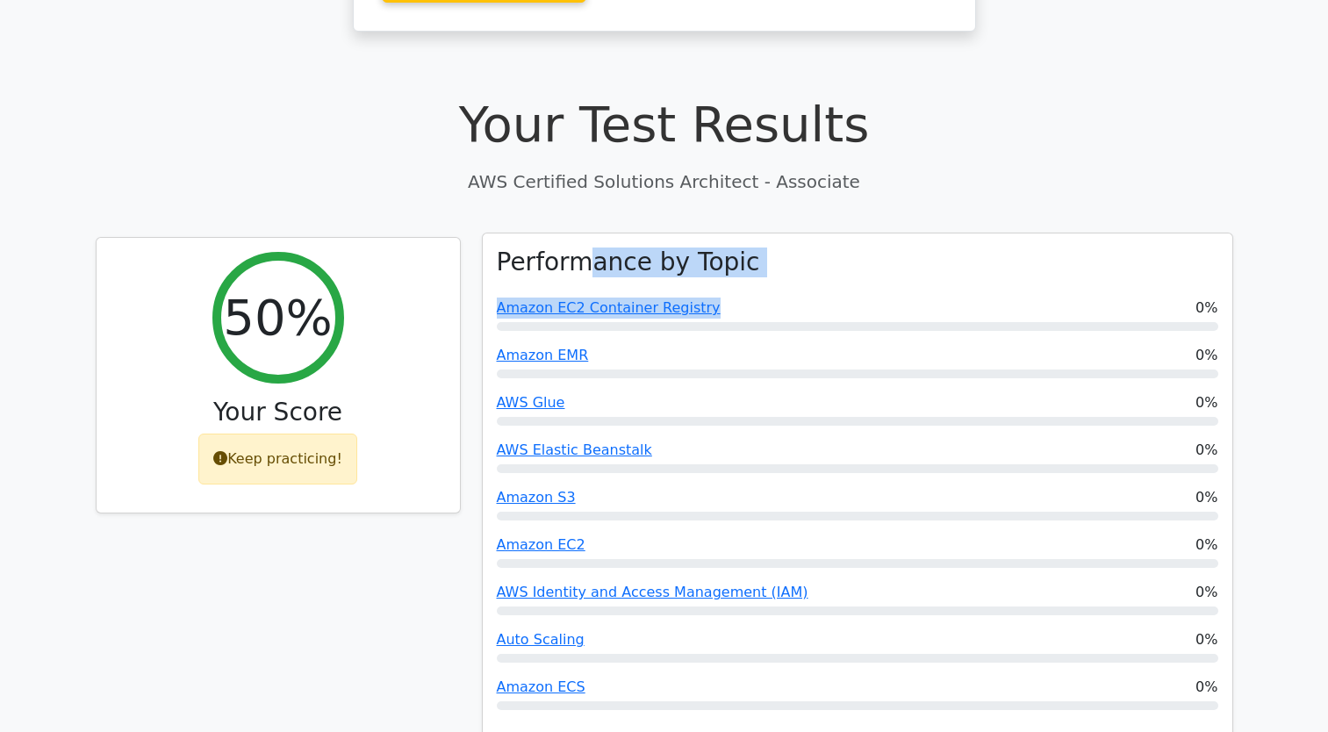
drag, startPoint x: 592, startPoint y: 203, endPoint x: 796, endPoint y: 200, distance: 204.6
click at [796, 234] on div "Performance by Topic Amazon EC2 Container Registry 0% Amazon EMR 0% AWS Glue 0%…" at bounding box center [858, 487] width 750 height 506
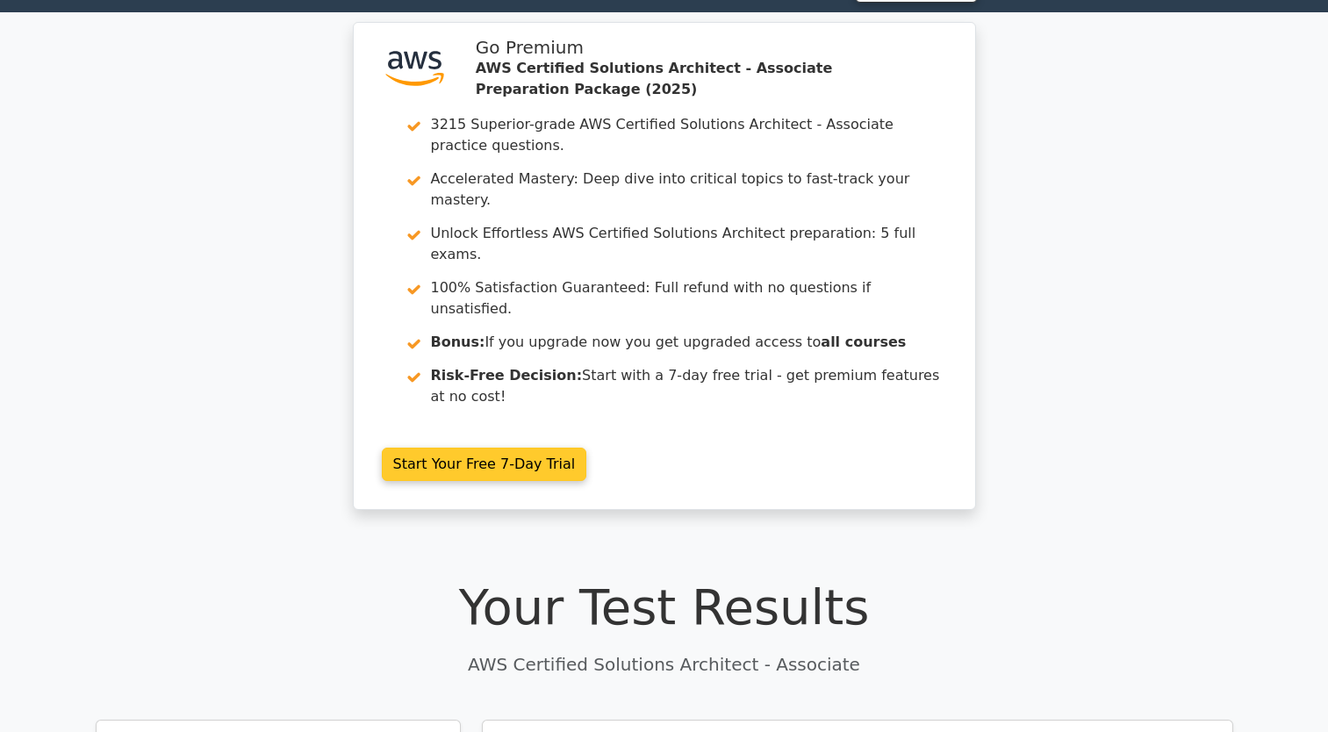
scroll to position [0, 0]
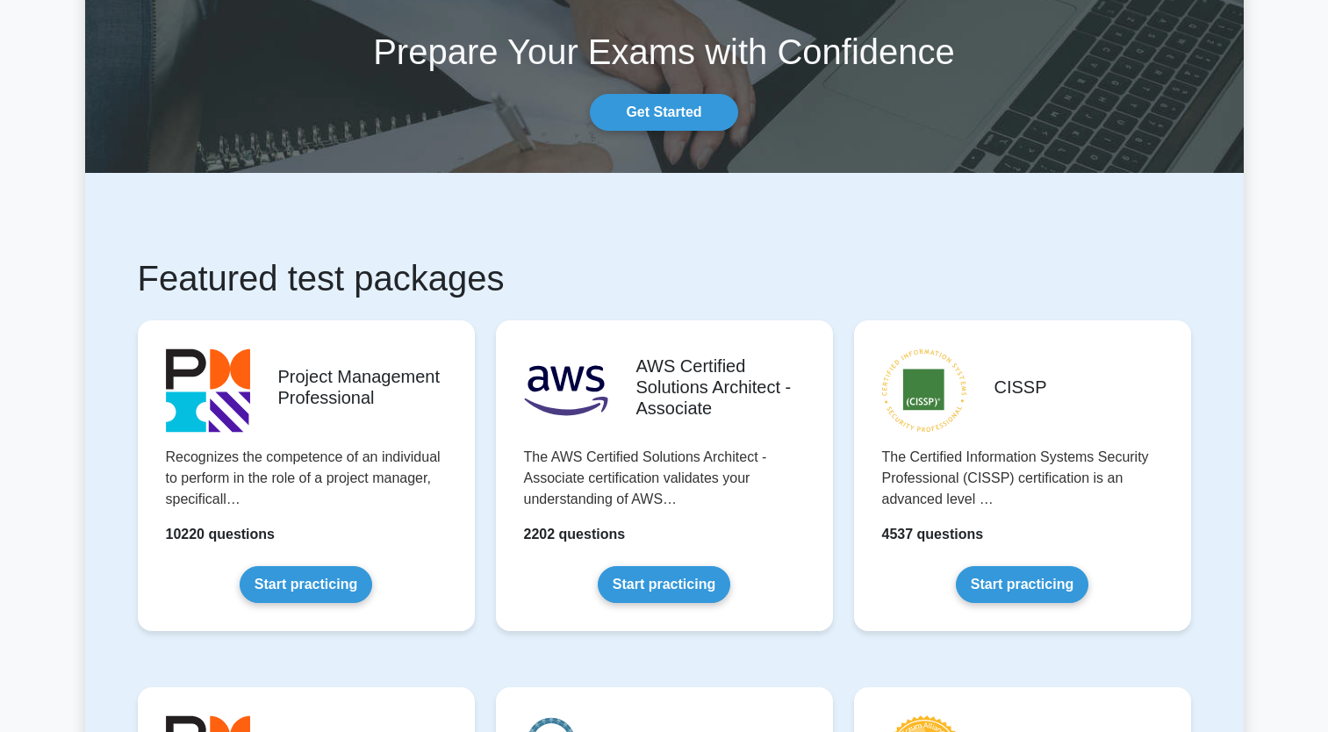
scroll to position [176, 0]
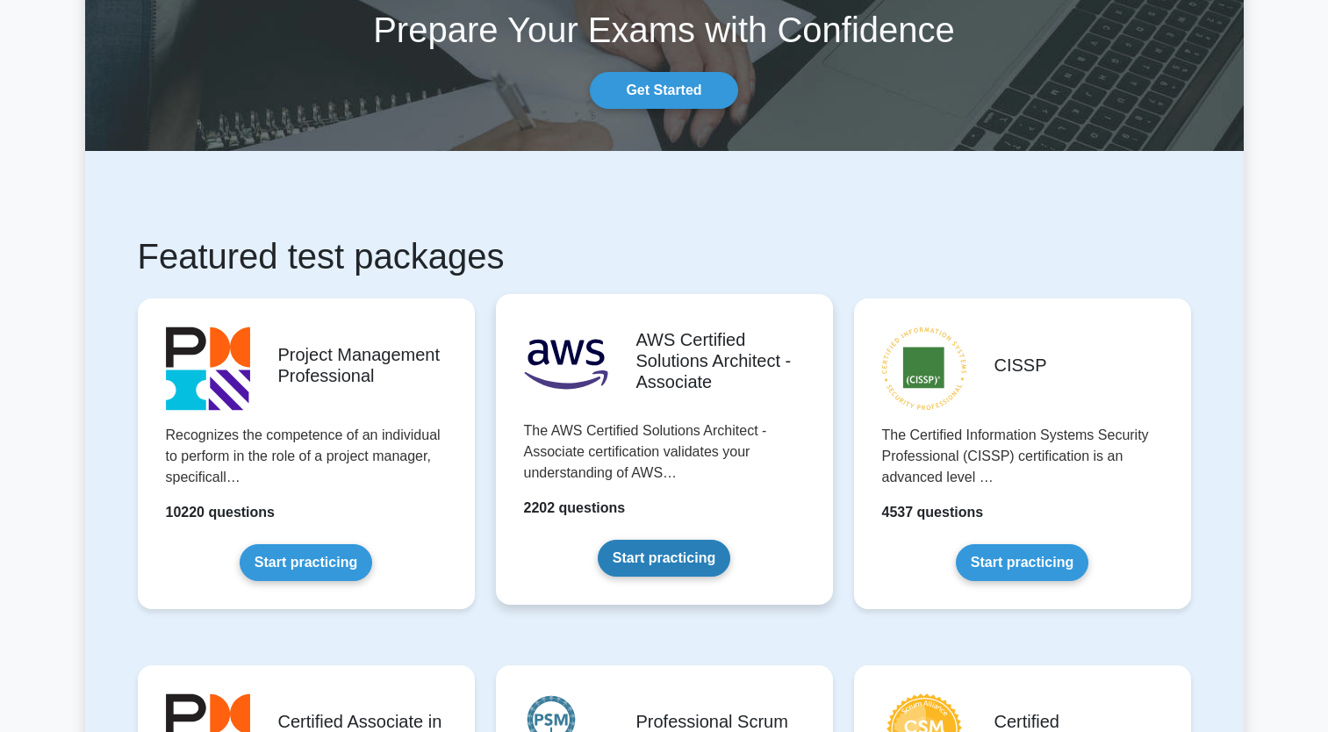
click at [672, 557] on link "Start practicing" at bounding box center [664, 558] width 133 height 37
